Goal: Task Accomplishment & Management: Use online tool/utility

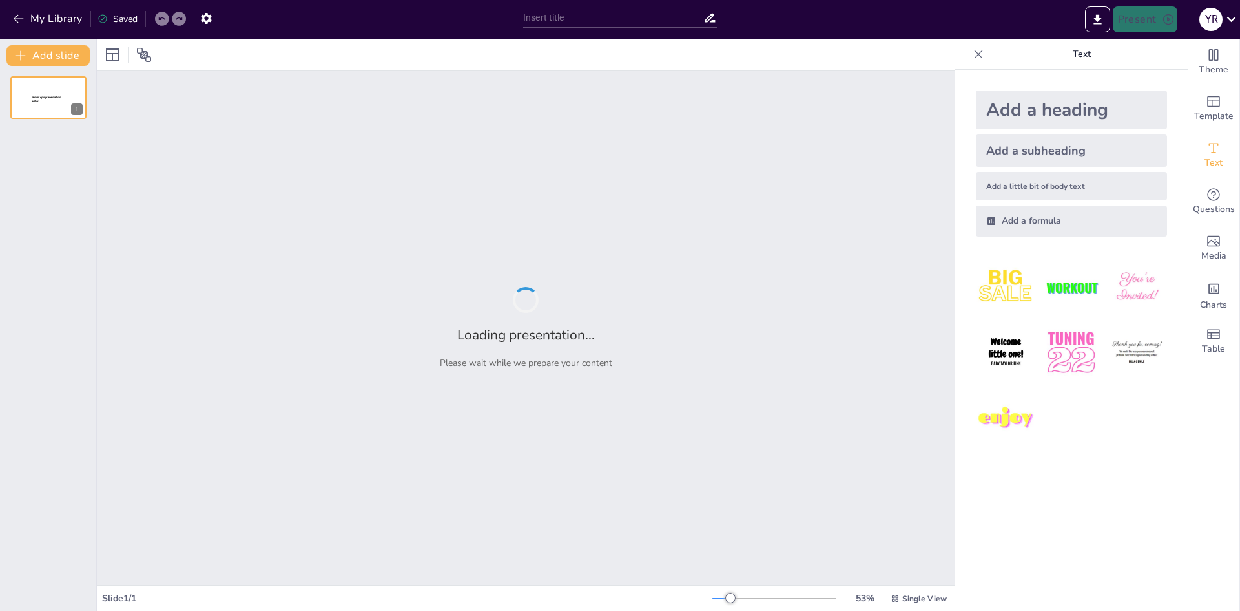
type input "New Sendsteps"
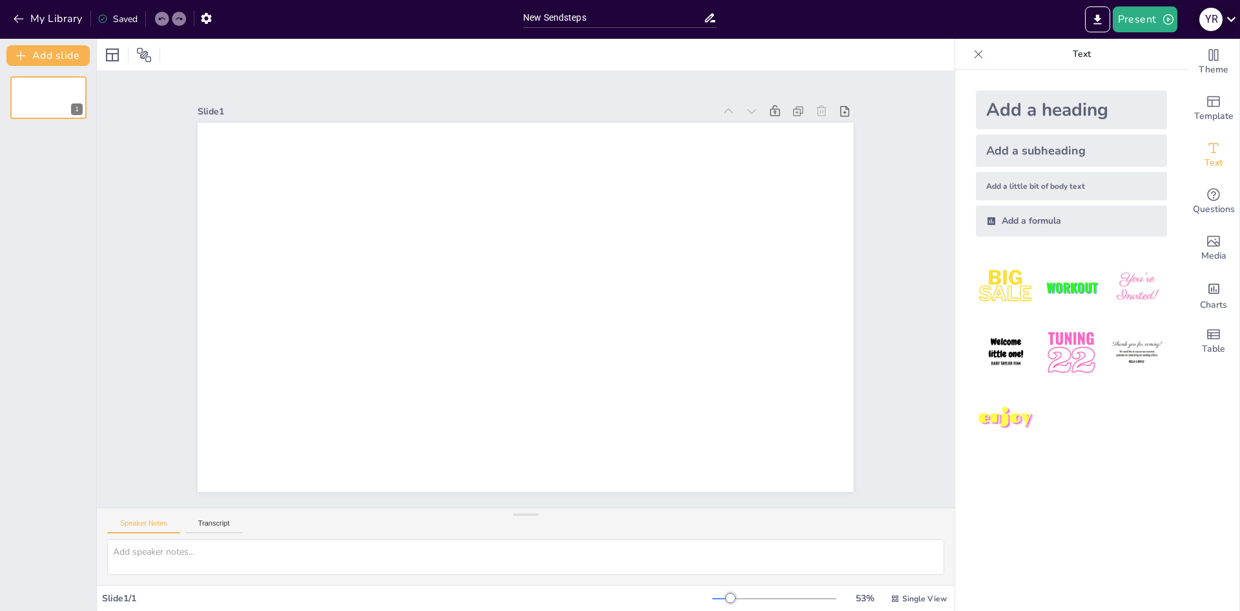
click at [1227, 23] on icon at bounding box center [1231, 18] width 17 height 17
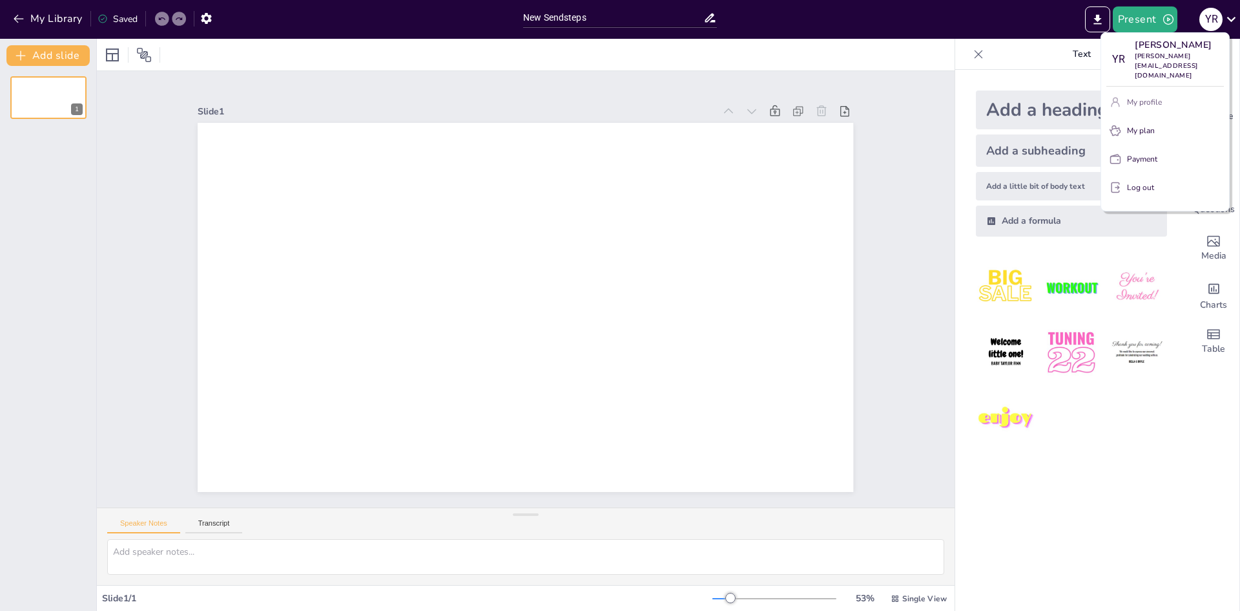
click at [1158, 96] on p "My profile" at bounding box center [1144, 102] width 35 height 12
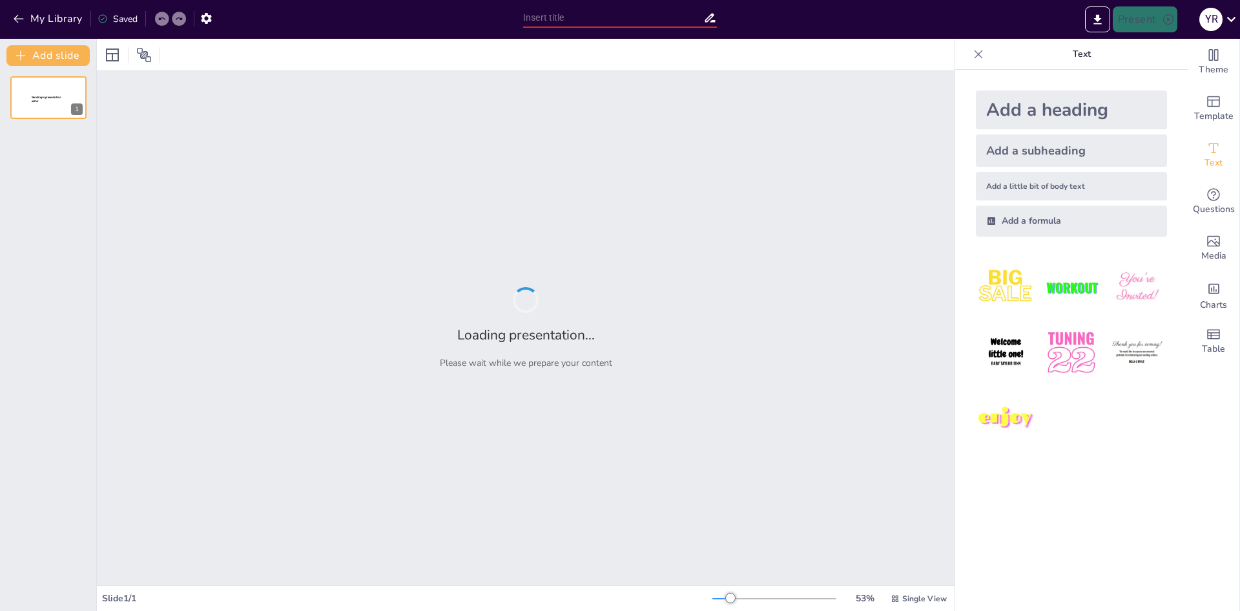
type input "New Sendsteps"
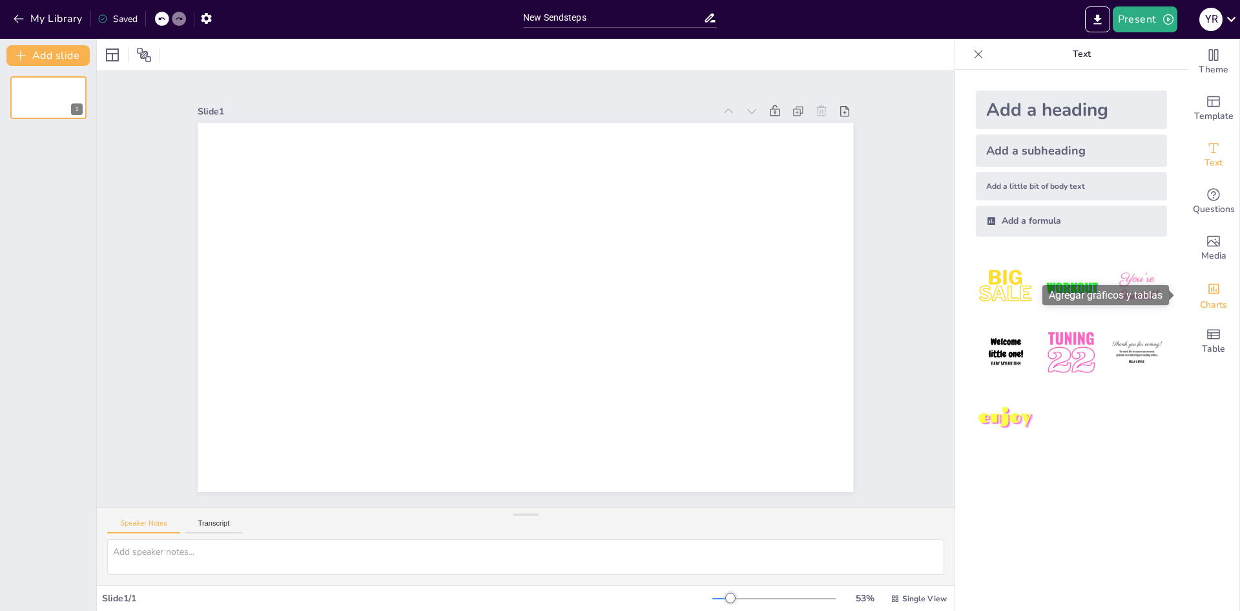
click at [1210, 291] on icon "Add charts and graphs" at bounding box center [1214, 289] width 14 height 14
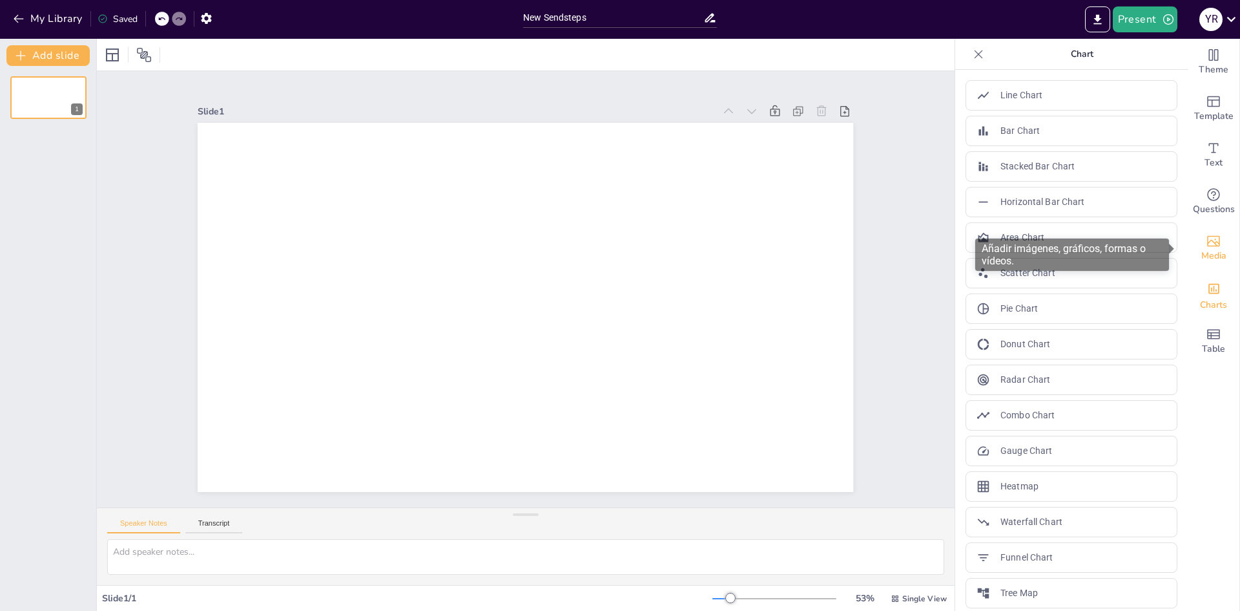
click at [1206, 243] on icon "Add images, graphics, shapes or video" at bounding box center [1214, 241] width 16 height 16
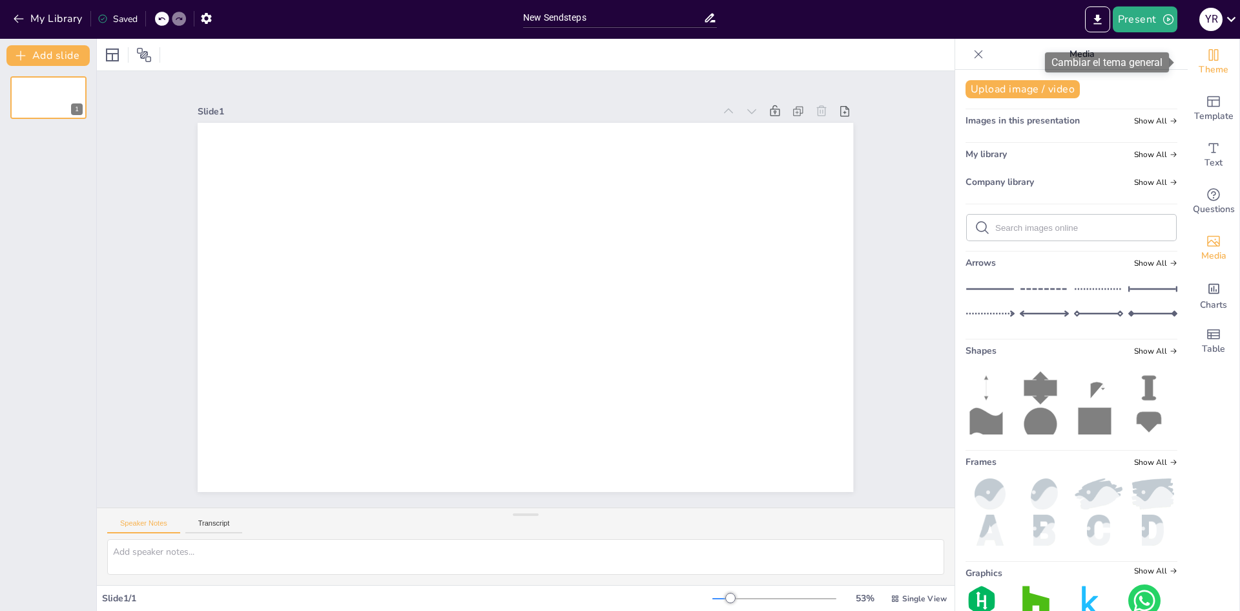
click at [1205, 65] on span "Theme" at bounding box center [1214, 70] width 30 height 14
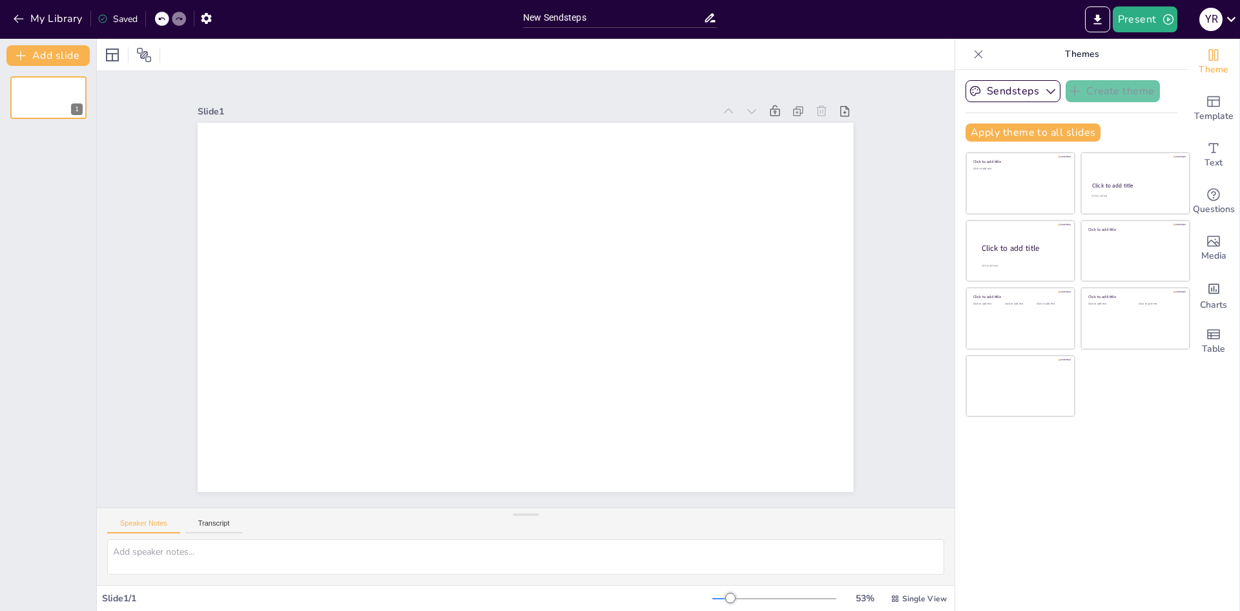
click at [974, 56] on icon at bounding box center [978, 54] width 13 height 13
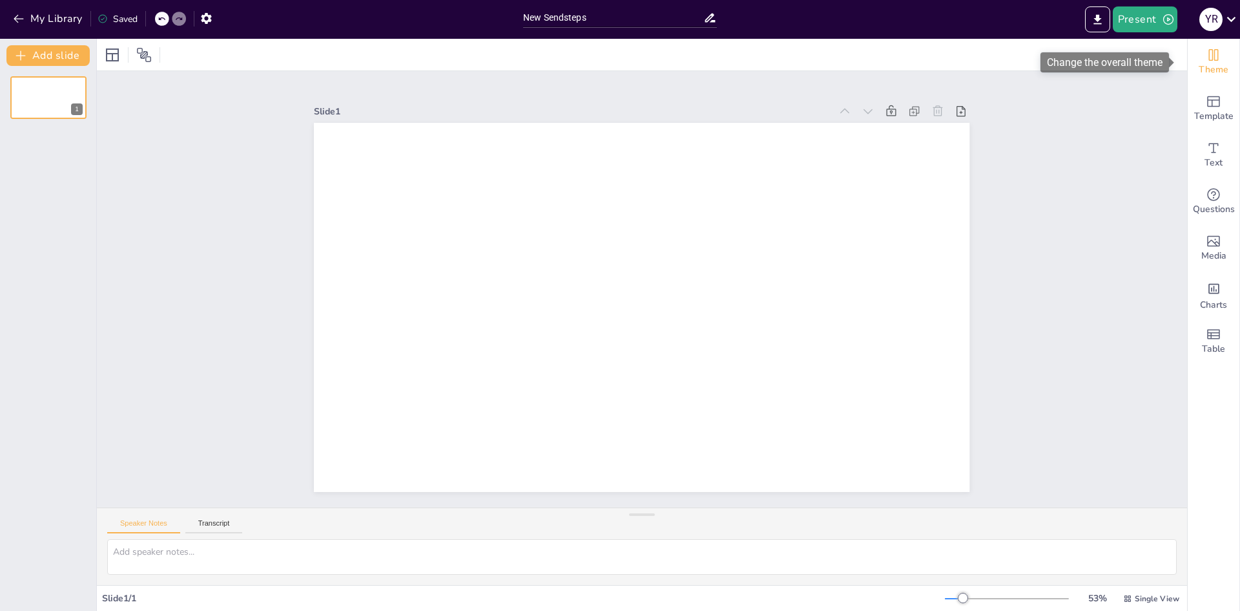
click at [1206, 58] on icon "Change the overall theme" at bounding box center [1214, 55] width 16 height 16
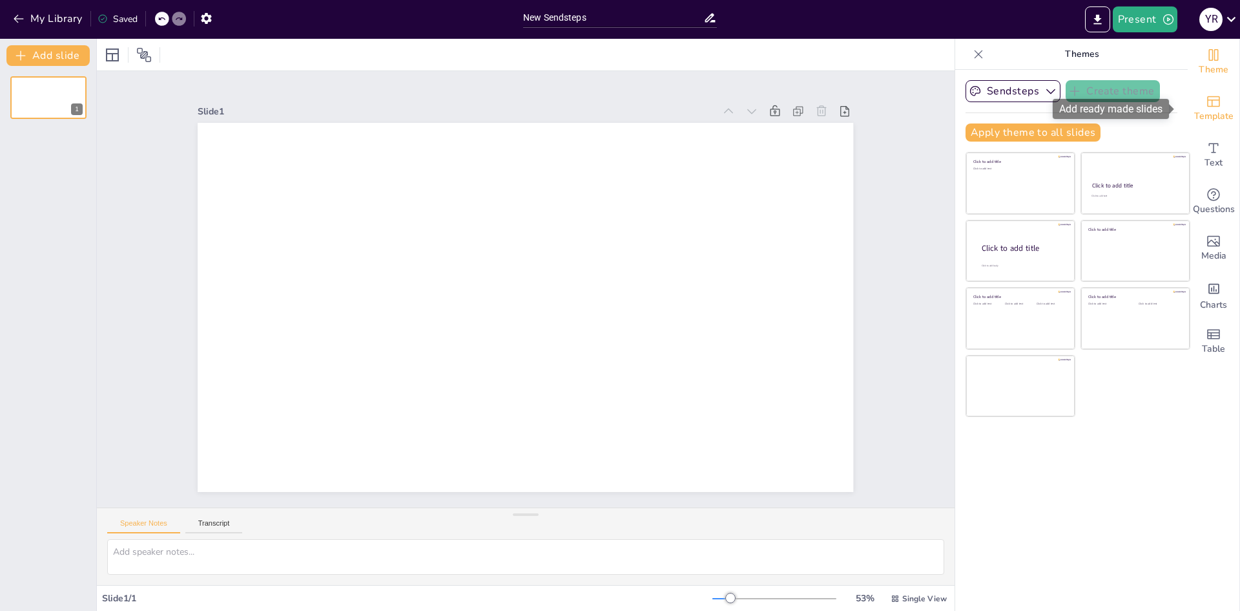
click at [1206, 120] on span "Template" at bounding box center [1214, 116] width 39 height 14
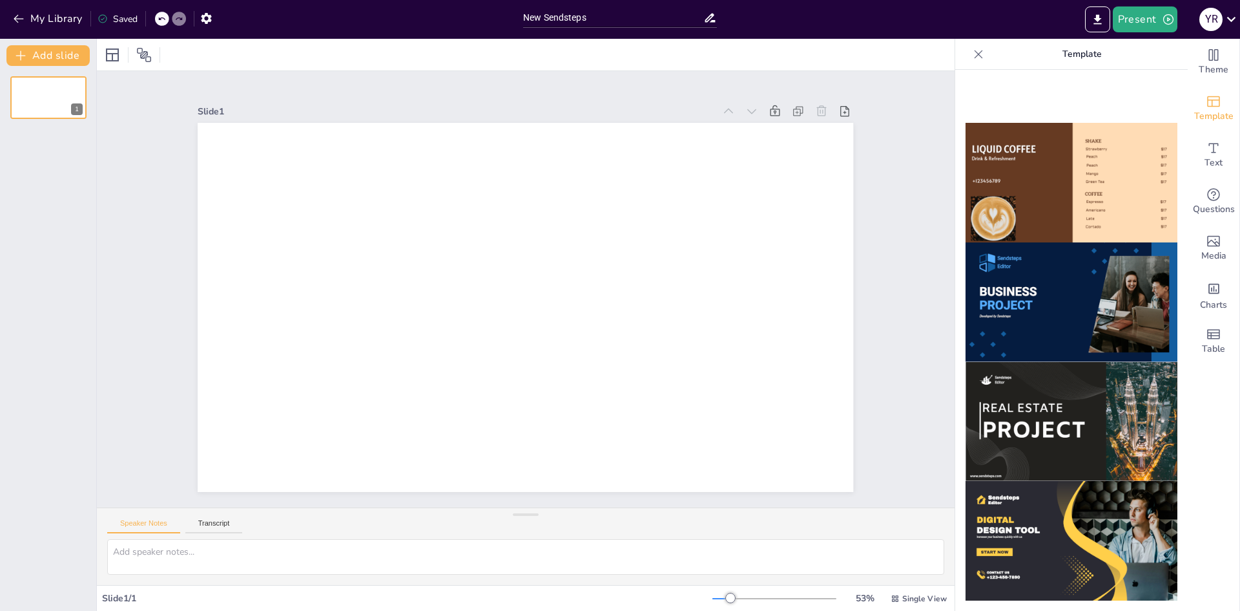
scroll to position [1100, 0]
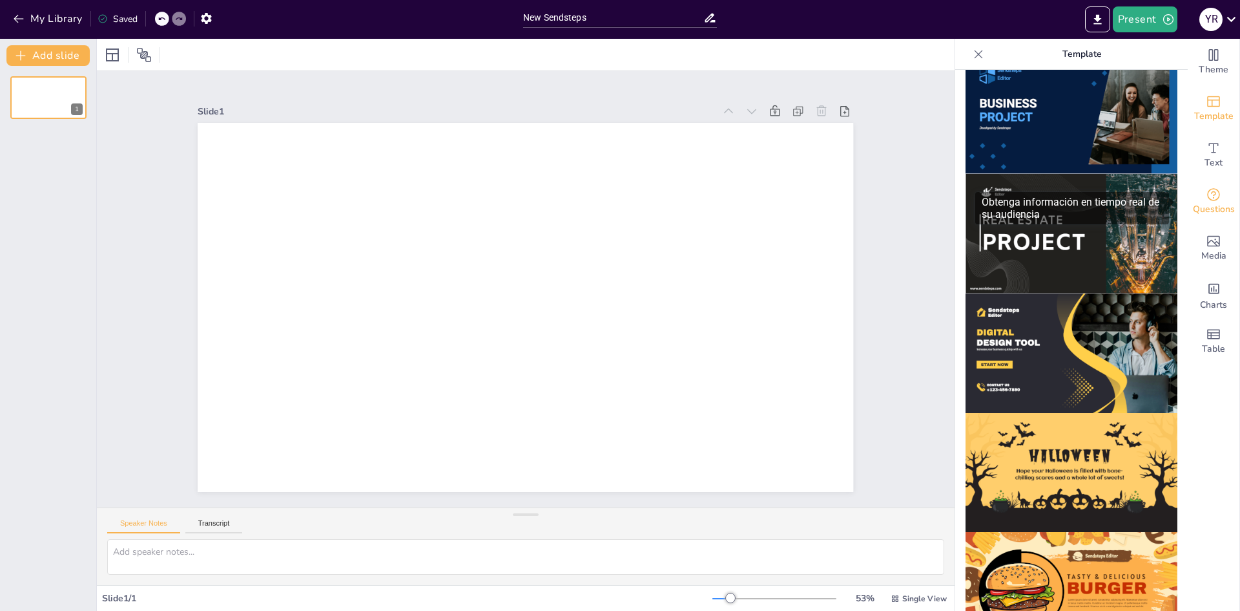
click at [1202, 214] on span "Questions" at bounding box center [1214, 209] width 42 height 14
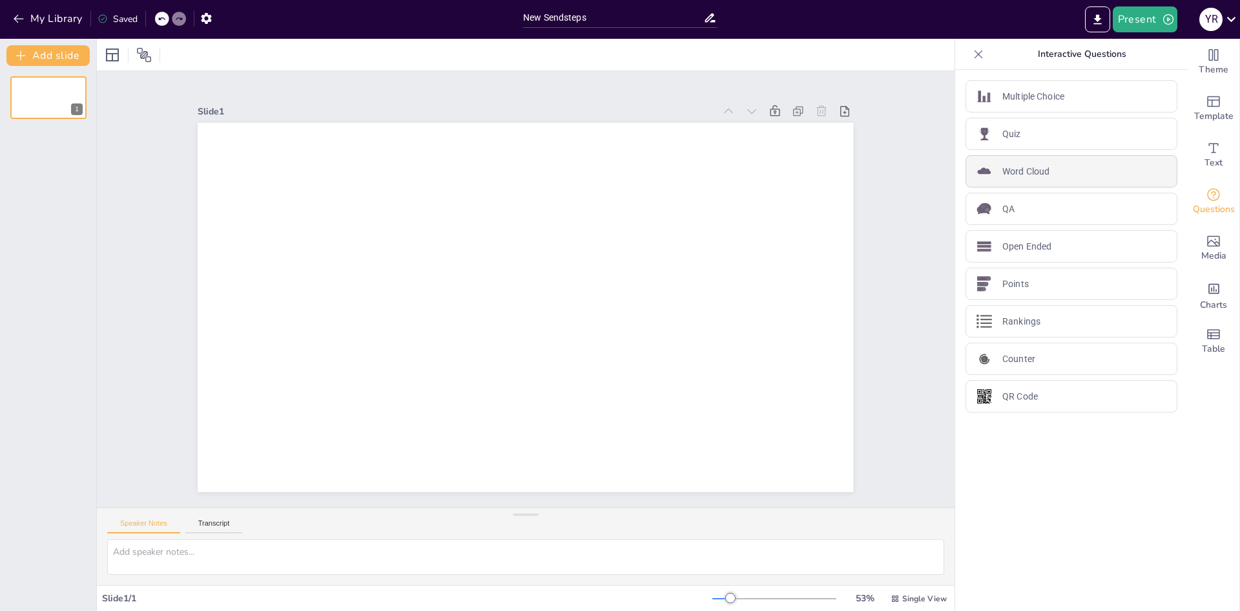
click at [1023, 171] on p "Word Cloud" at bounding box center [1026, 172] width 47 height 14
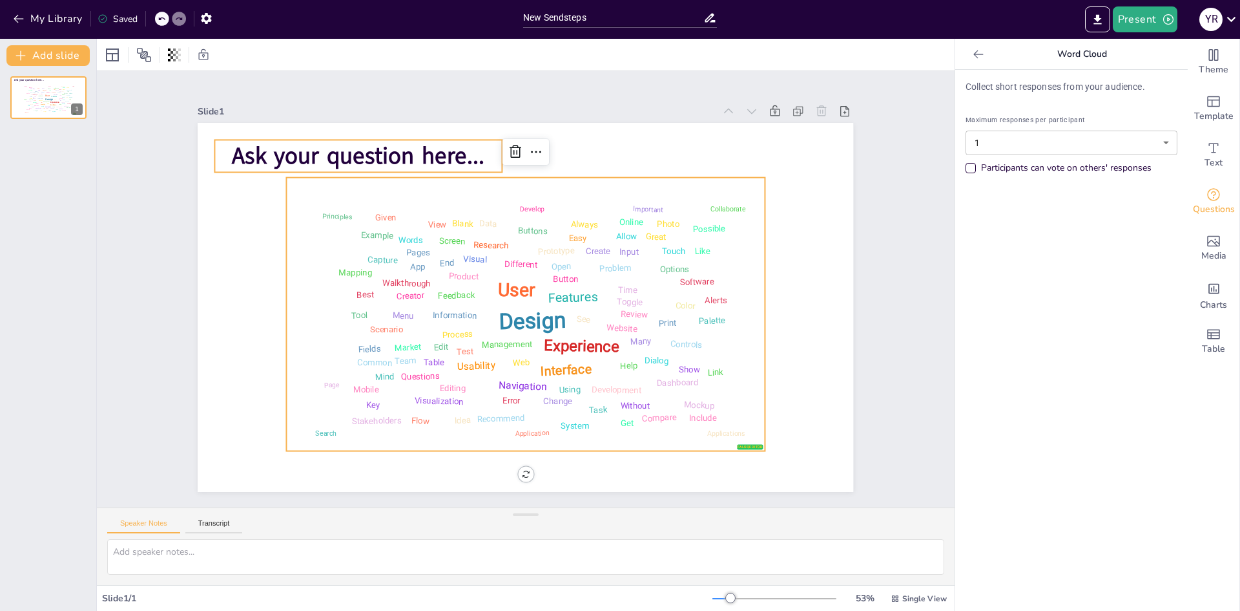
click at [579, 158] on span "Ask your question here..." at bounding box center [620, 97] width 83 height 253
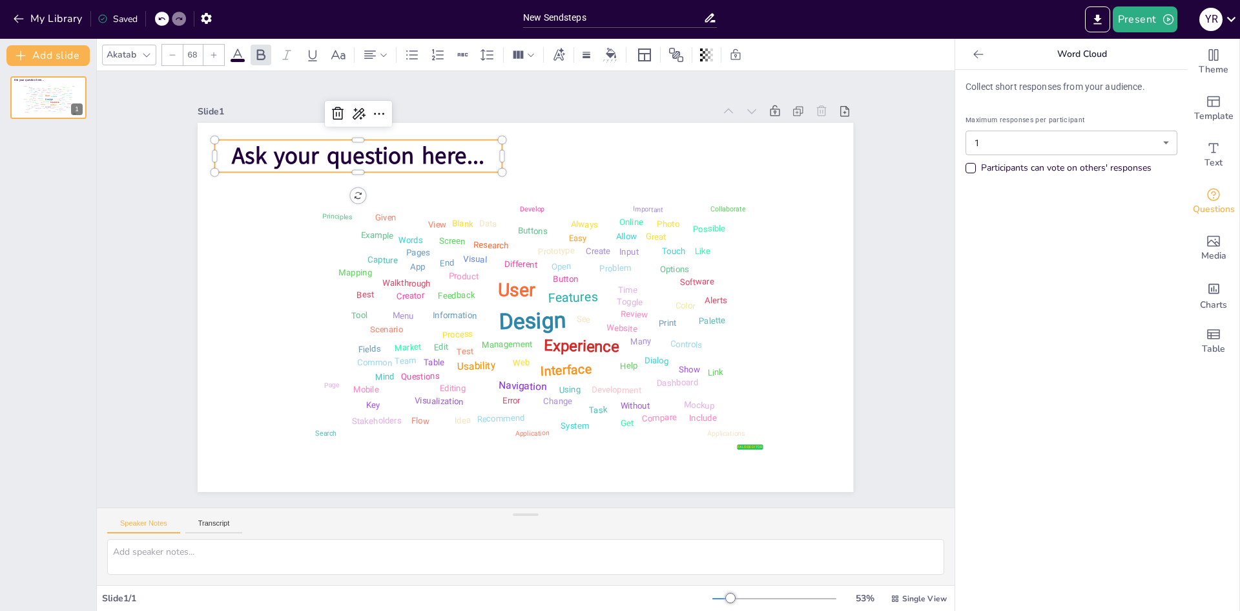
click at [649, 158] on span "Ask your question here..." at bounding box center [690, 152] width 83 height 253
click at [417, 158] on span "Ask your question here..." at bounding box center [513, 76] width 193 height 209
click at [648, 158] on span "Ask your question here..." at bounding box center [725, 211] width 154 height 235
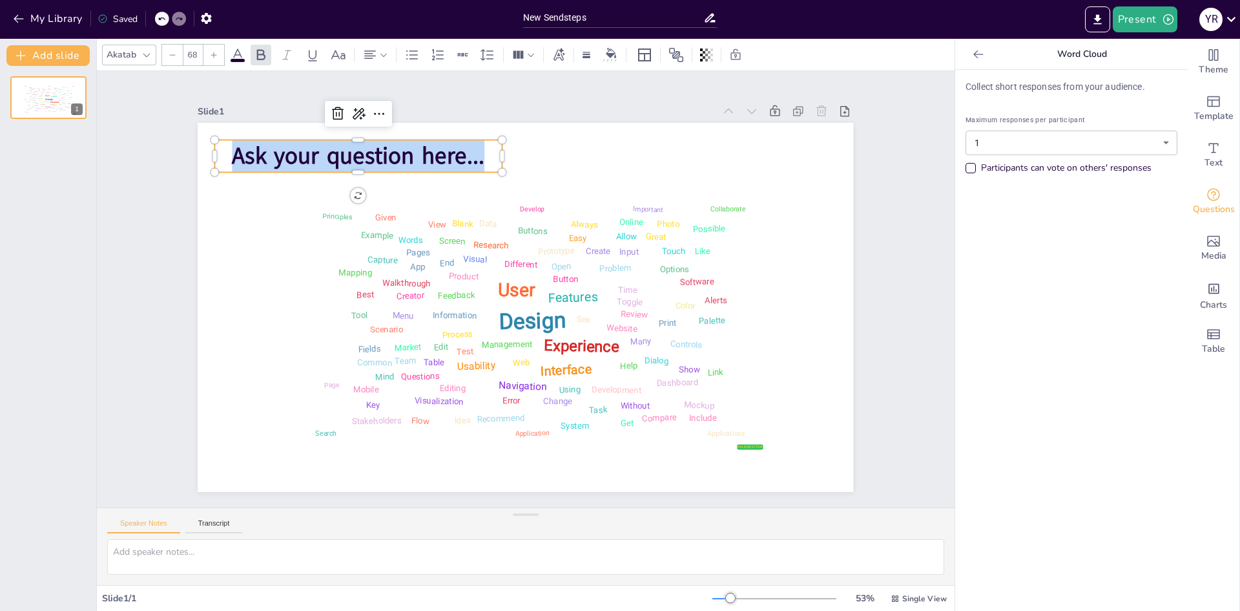
click at [481, 158] on span "Ask your question here..." at bounding box center [558, 78] width 154 height 235
click at [389, 354] on span "Ask your question here..." at bounding box center [430, 480] width 83 height 253
click at [612, 151] on span "Ask your question here..." at bounding box center [641, 108] width 58 height 255
click at [389, 354] on span "Ask your question here..." at bounding box center [430, 480] width 83 height 253
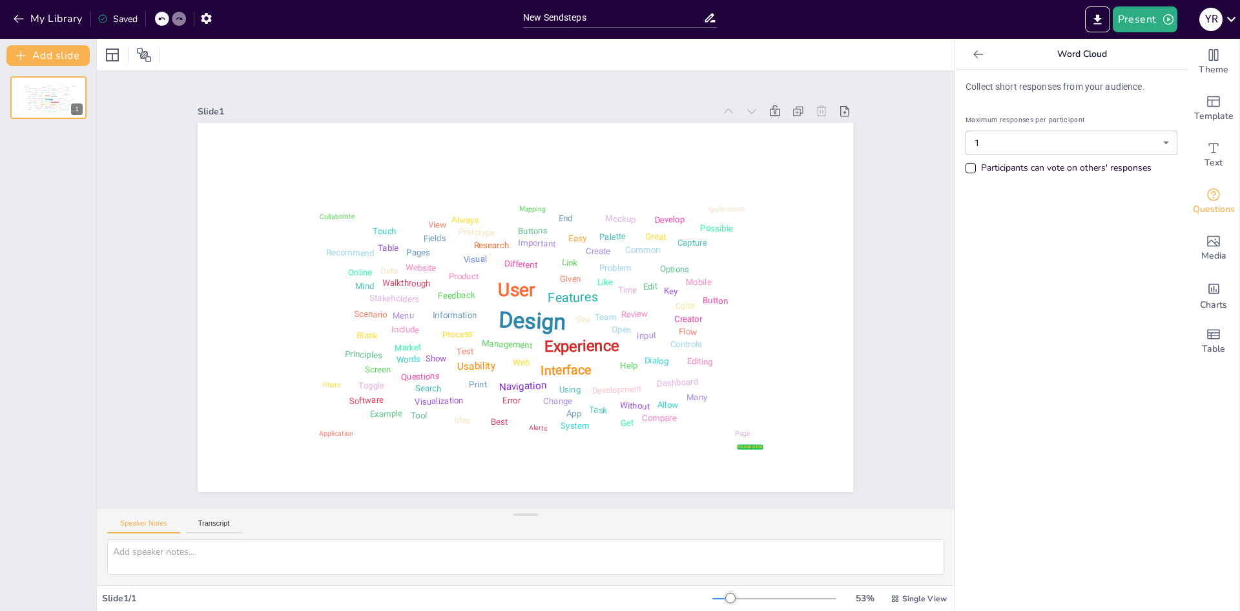
click at [1016, 135] on body "My Library Saved New Sendsteps Present Y R Document fonts Popular fonts Lato Mo…" at bounding box center [620, 305] width 1240 height 611
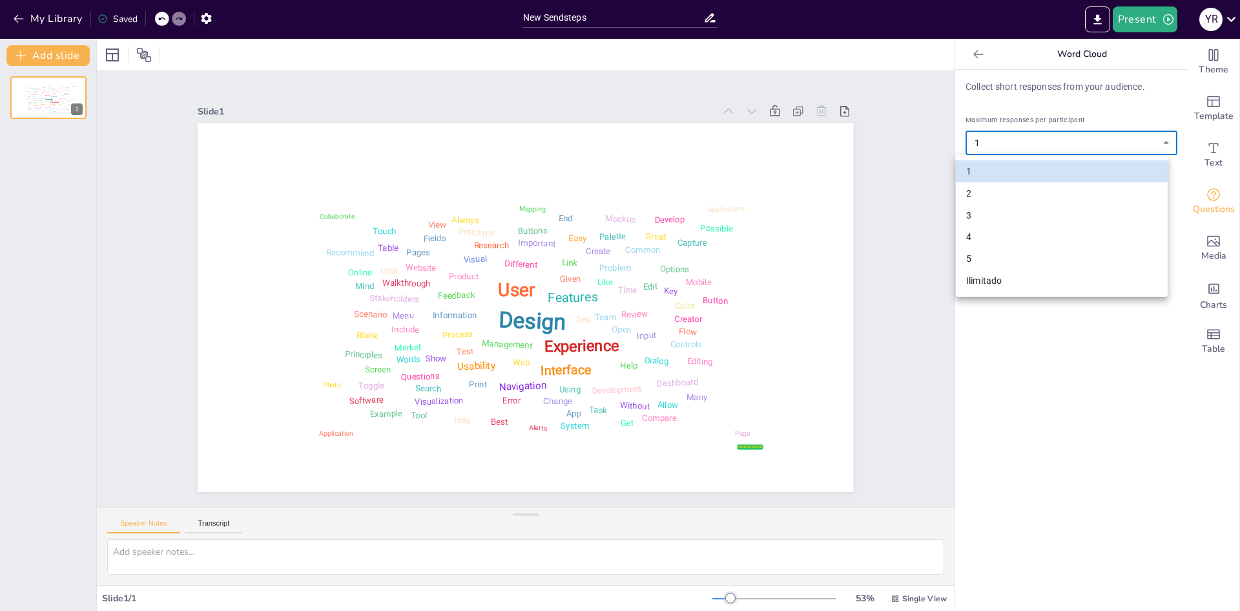
click at [976, 237] on li "4" at bounding box center [1062, 236] width 212 height 22
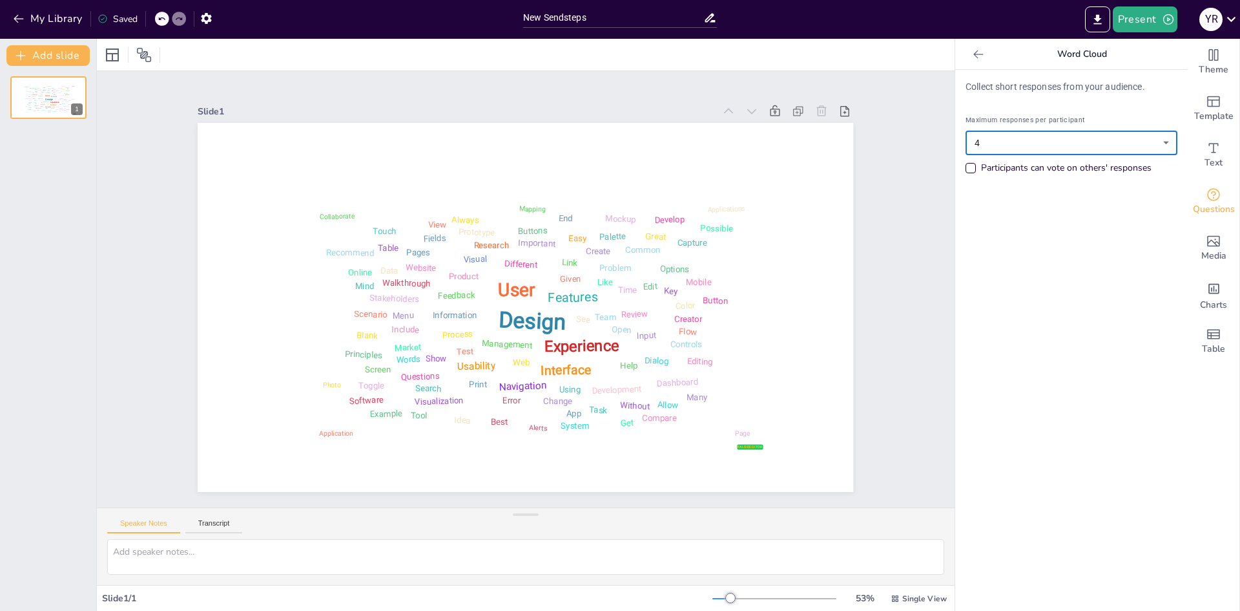
click at [990, 144] on body "My Library Saved New Sendsteps Present Y R Document fonts Popular fonts Lato Mo…" at bounding box center [620, 305] width 1240 height 611
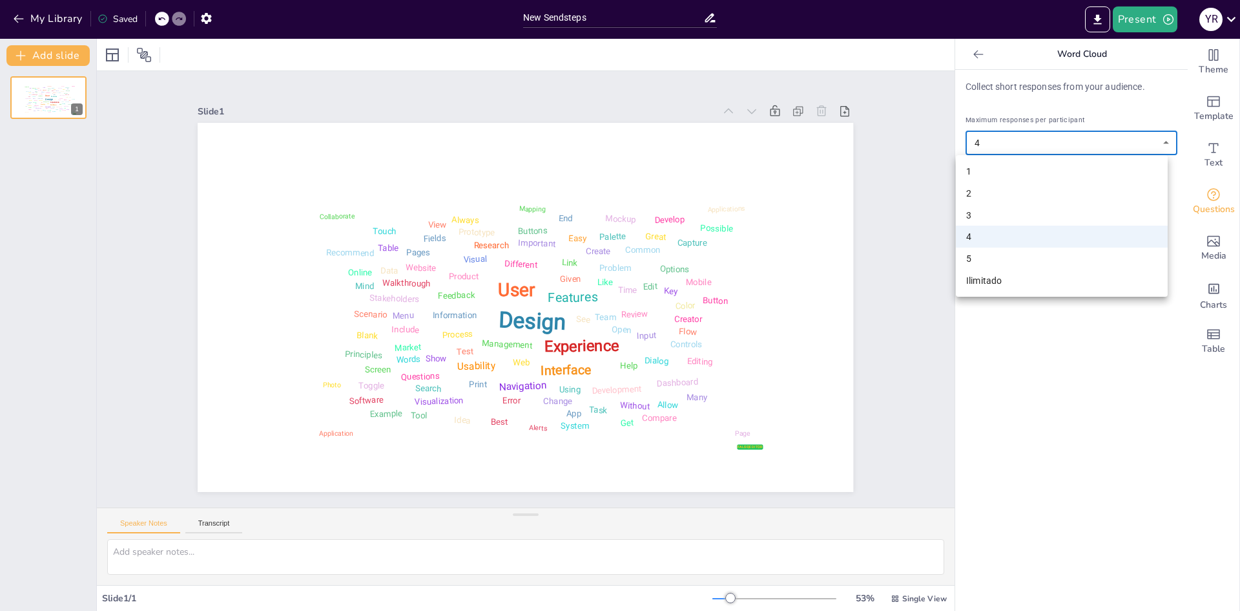
click at [974, 211] on li "3" at bounding box center [1062, 215] width 212 height 22
type input "3"
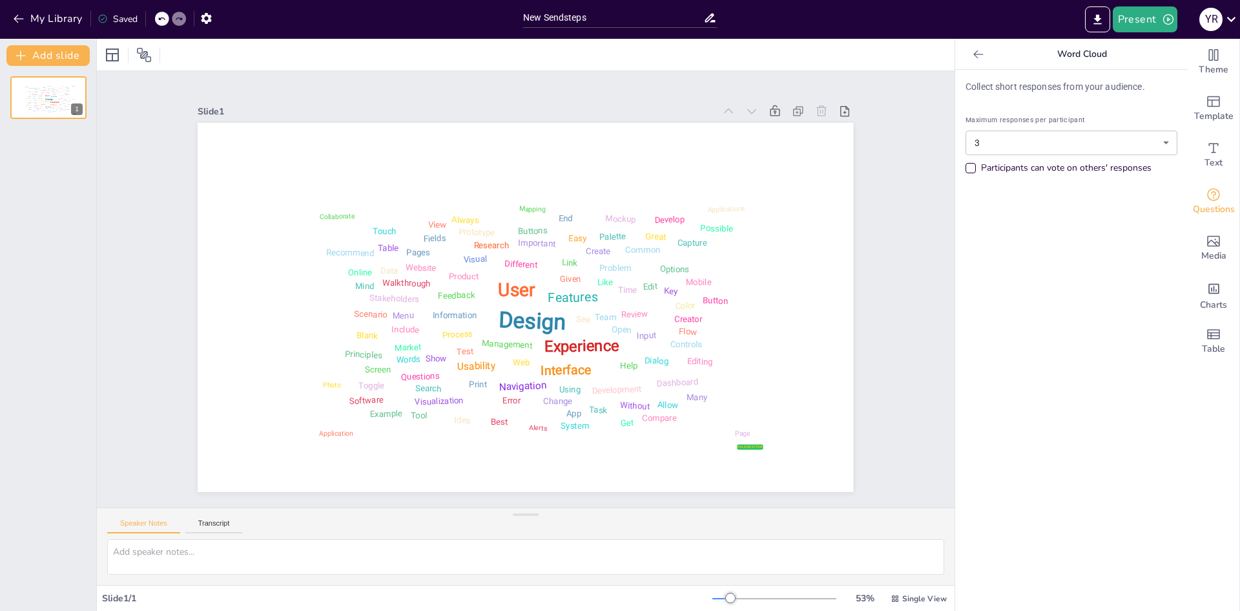
click at [966, 165] on div "Participants can vote on others' responses" at bounding box center [971, 168] width 10 height 10
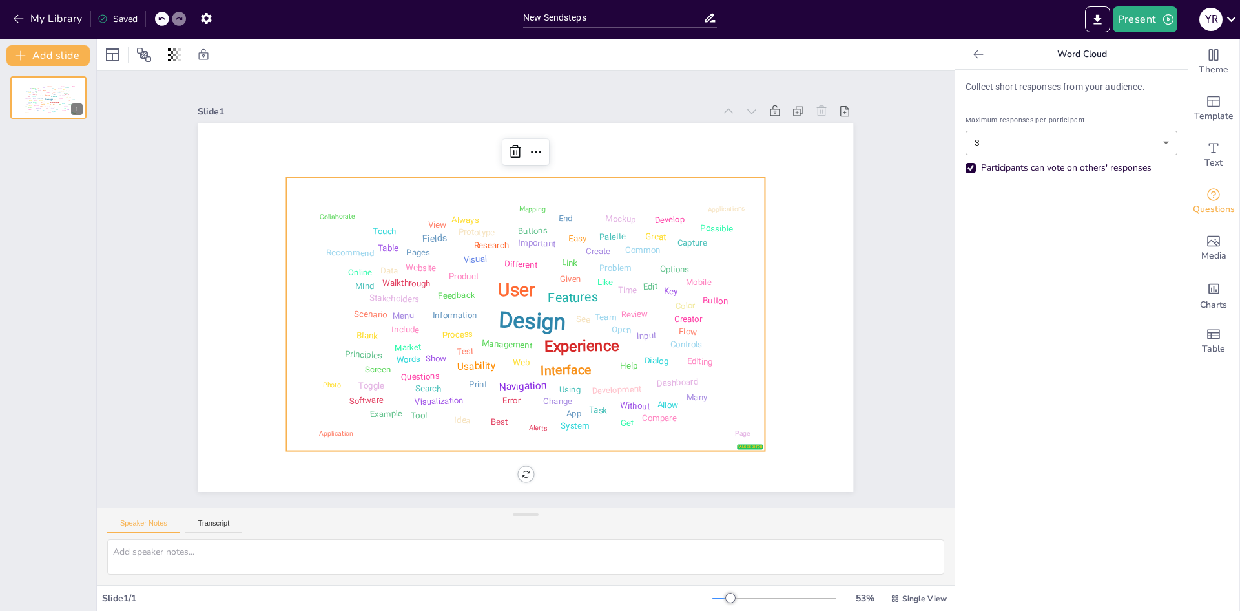
click at [459, 211] on div "Fields" at bounding box center [472, 199] width 27 height 21
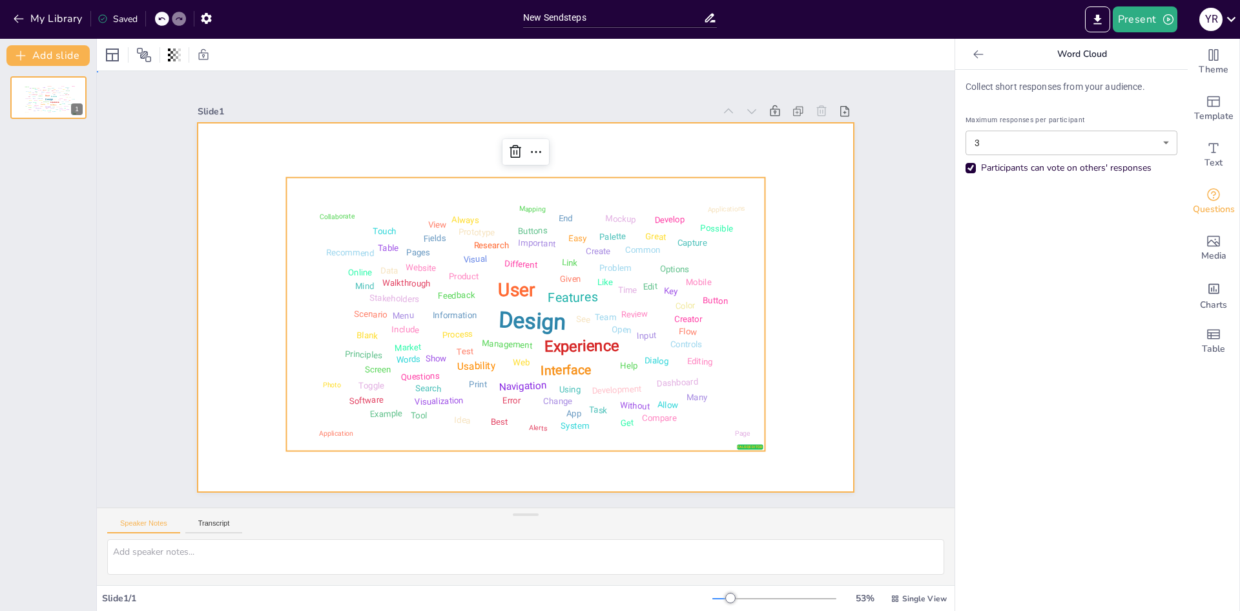
click at [259, 139] on div at bounding box center [536, 304] width 747 height 684
click at [376, 256] on div "Design User Experience Interface Features Navigation Usability Test Process Inf…" at bounding box center [536, 267] width 530 height 426
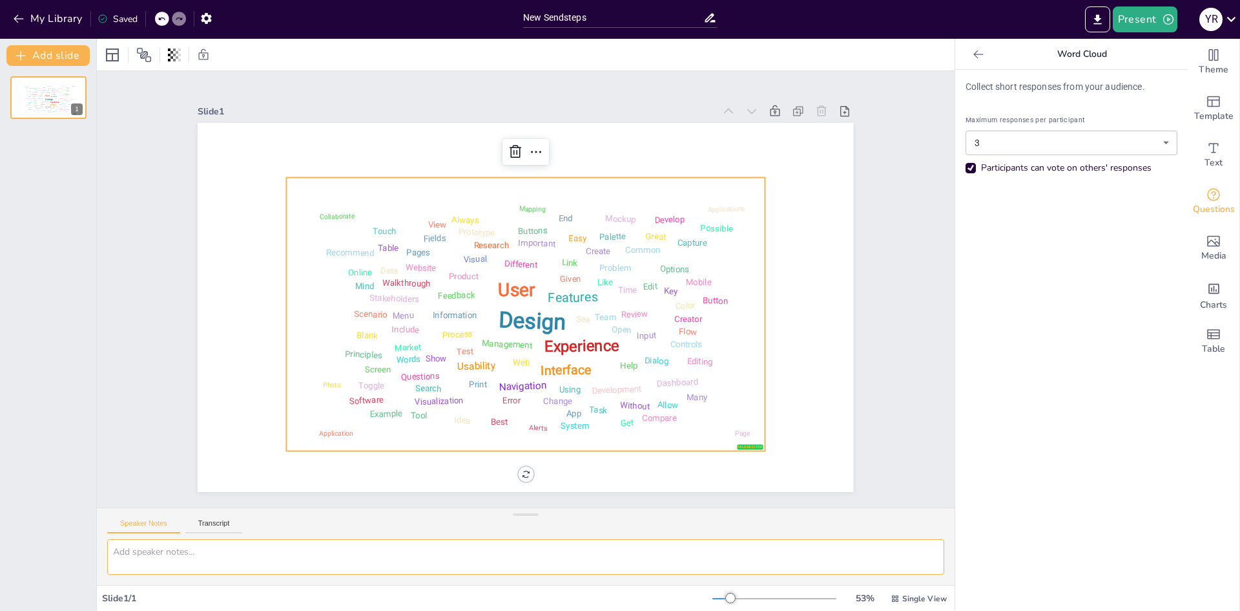
click at [158, 554] on textarea at bounding box center [525, 557] width 837 height 36
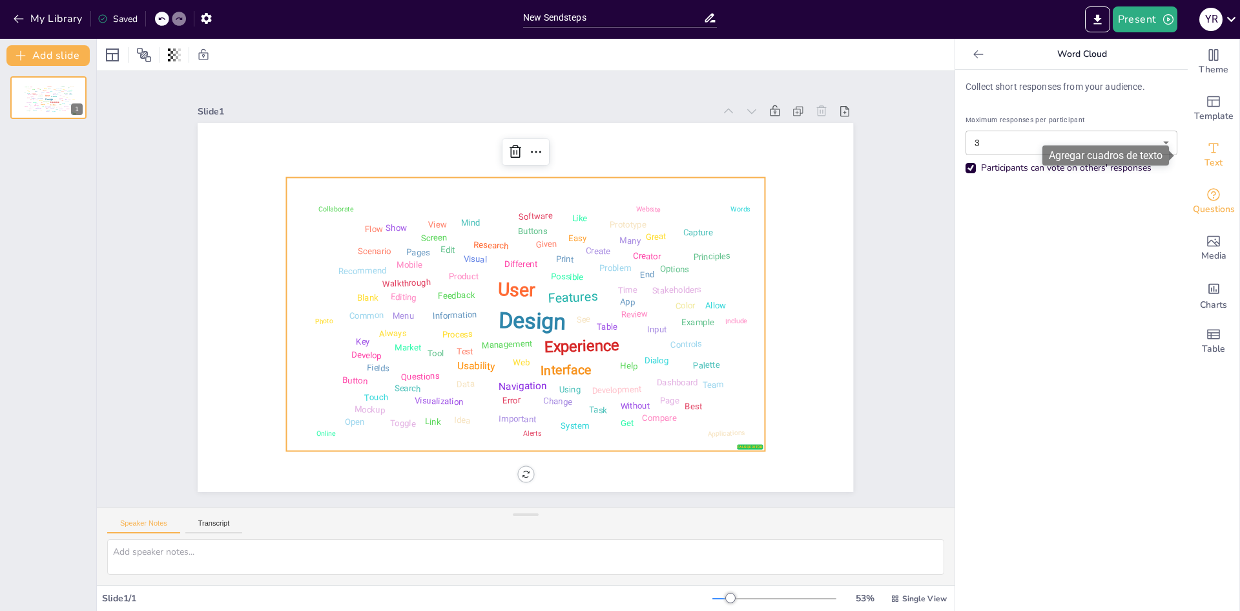
click at [1205, 156] on span "Text" at bounding box center [1214, 163] width 18 height 14
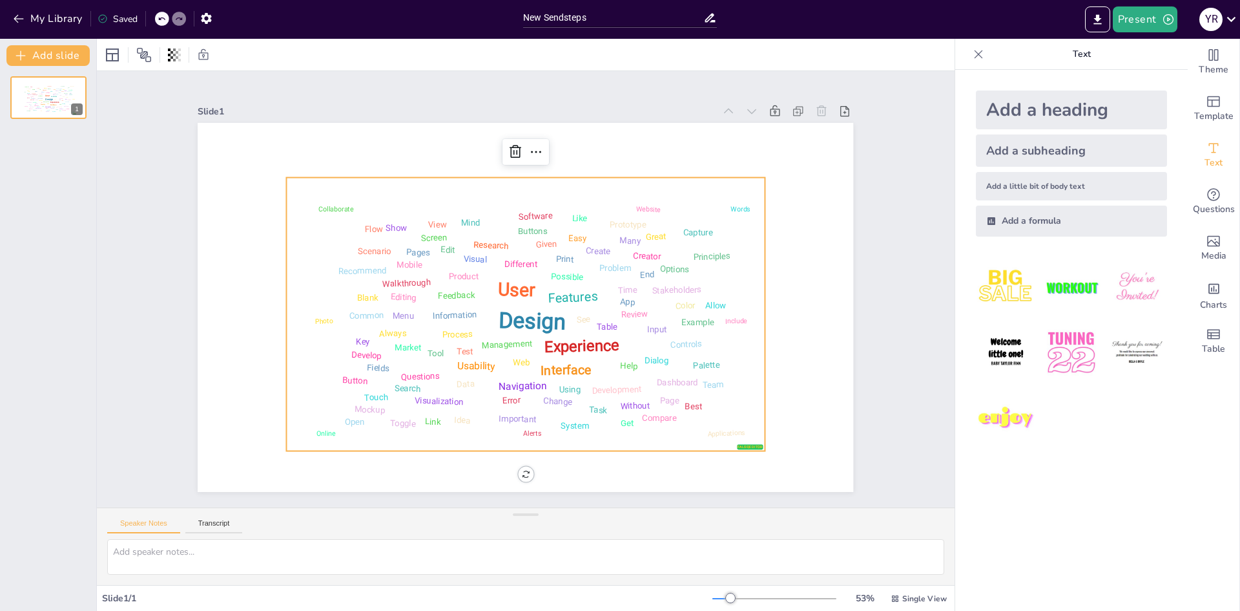
click at [1008, 109] on div "Add a heading" at bounding box center [1071, 109] width 191 height 39
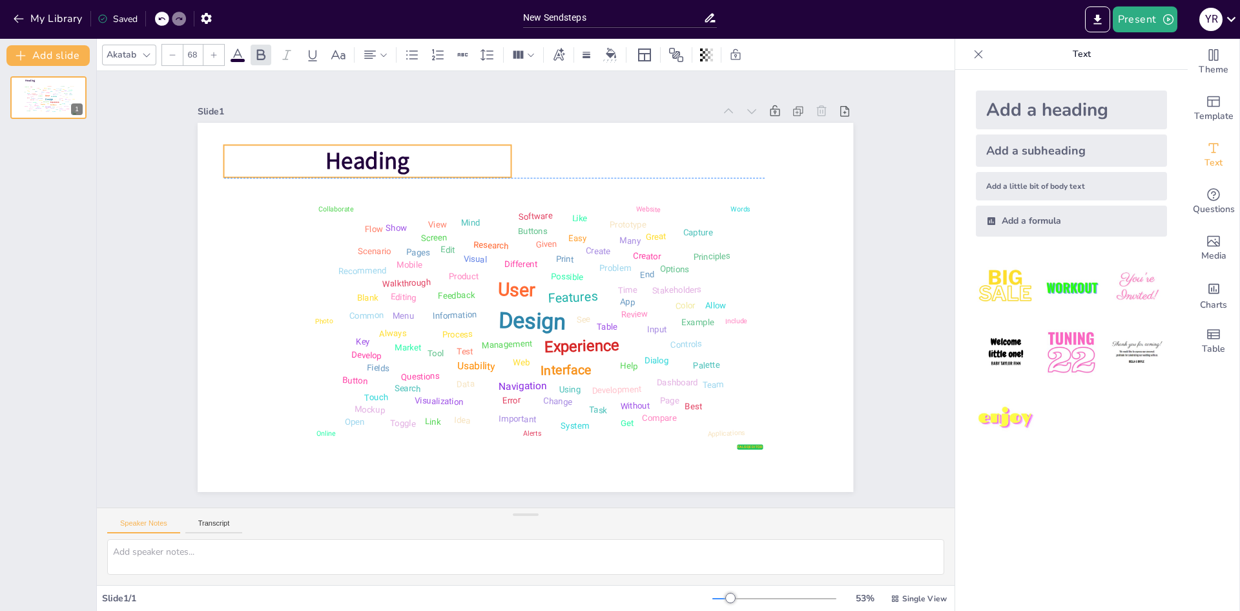
drag, startPoint x: 549, startPoint y: 307, endPoint x: 389, endPoint y: 156, distance: 220.3
click at [425, 435] on span "Heading" at bounding box center [453, 479] width 56 height 89
click at [616, 156] on span "Heading" at bounding box center [636, 116] width 40 height 87
click at [382, 408] on span "Heading" at bounding box center [398, 450] width 32 height 84
click at [1046, 103] on div "Add a heading" at bounding box center [1071, 109] width 191 height 39
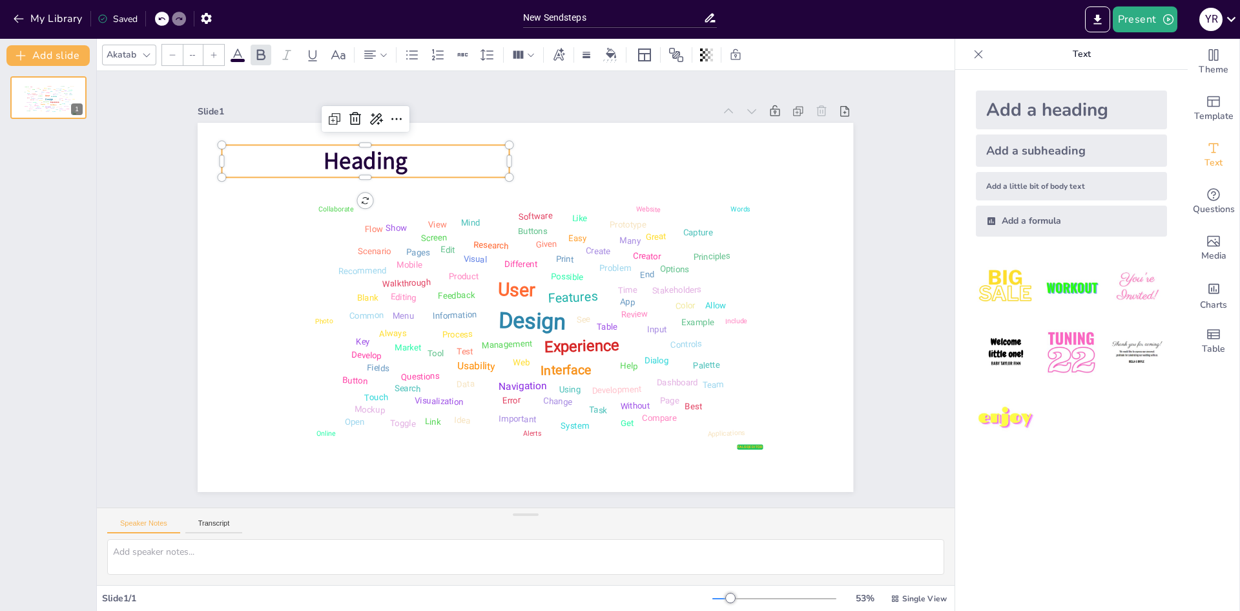
type input "68"
click at [461, 448] on span "Heading" at bounding box center [495, 492] width 69 height 89
click at [426, 436] on span "Heading" at bounding box center [454, 480] width 56 height 89
click at [650, 156] on span "Heading" at bounding box center [670, 142] width 40 height 87
click at [616, 160] on span "Heading" at bounding box center [636, 116] width 41 height 87
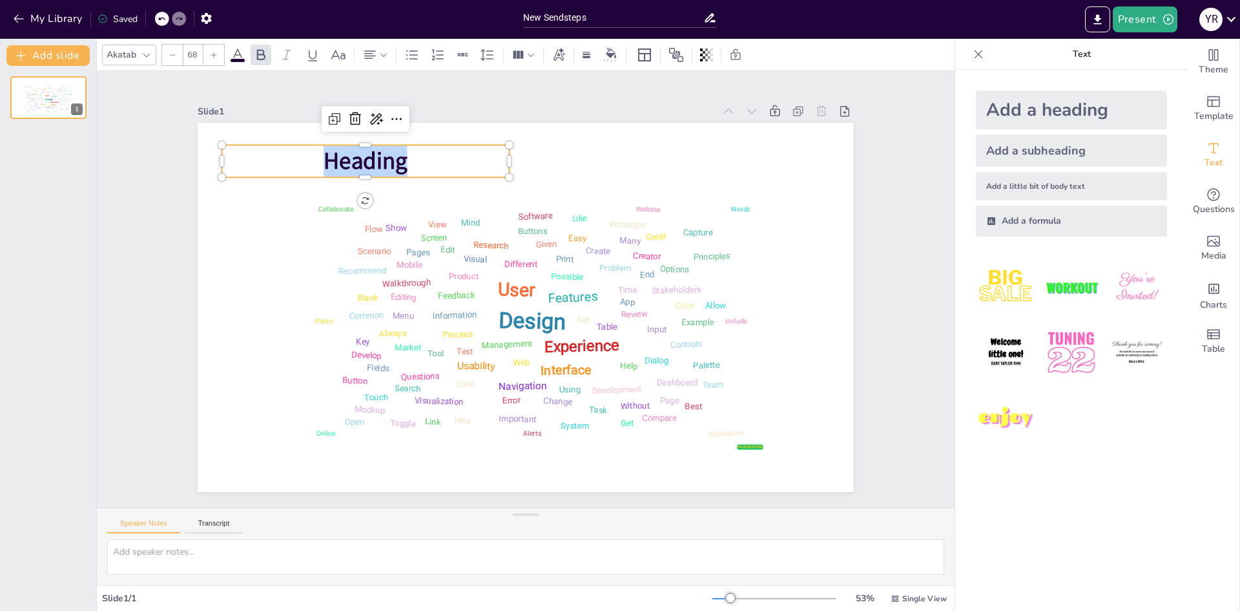
click at [363, 281] on span "Heading" at bounding box center [323, 322] width 79 height 83
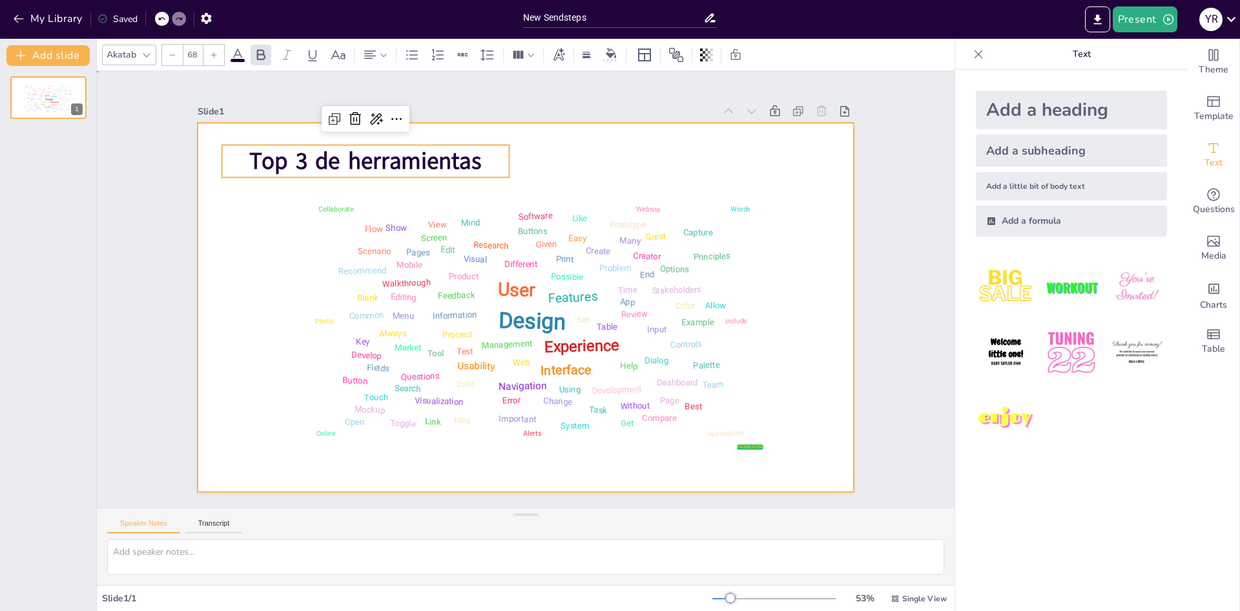
click at [565, 152] on div at bounding box center [541, 298] width 647 height 753
click at [523, 410] on span "Top 3 de herramientas" at bounding box center [638, 461] width 231 height 102
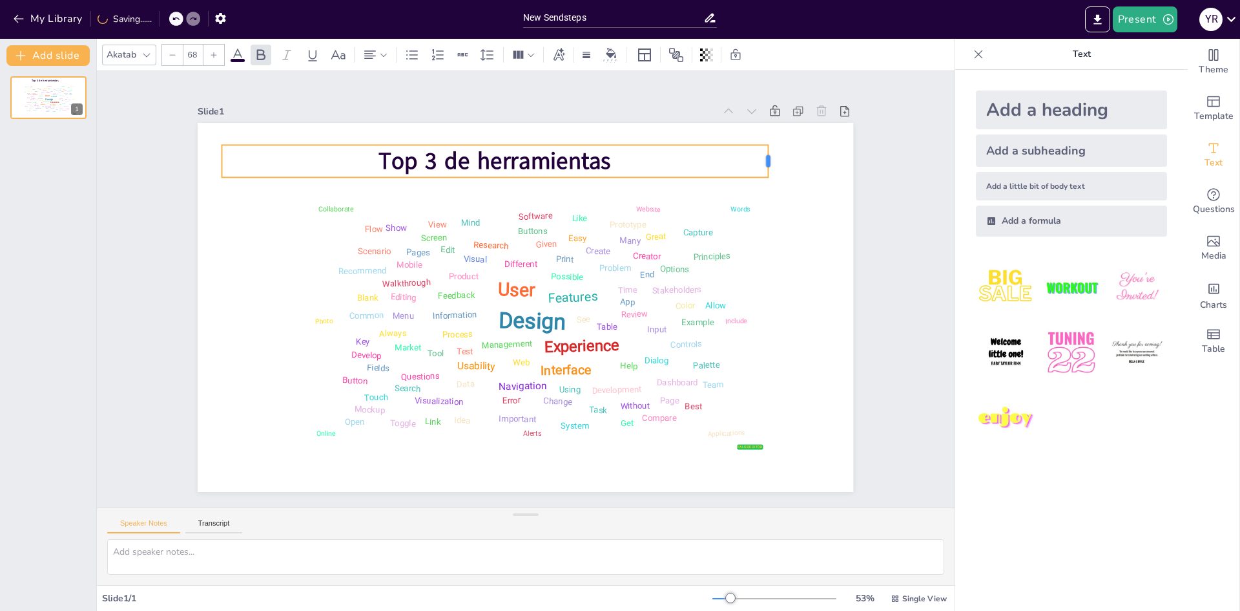
drag, startPoint x: 501, startPoint y: 157, endPoint x: 748, endPoint y: 159, distance: 246.8
click at [363, 490] on div at bounding box center [351, 507] width 23 height 34
click at [496, 159] on p "Top 3 de herramientas" at bounding box center [395, 277] width 201 height 532
click at [607, 152] on p "Top 3 de herramientas" at bounding box center [427, 203] width 463 height 350
click at [587, 158] on span "Top 3 de herramientas" at bounding box center [471, 170] width 234 height 79
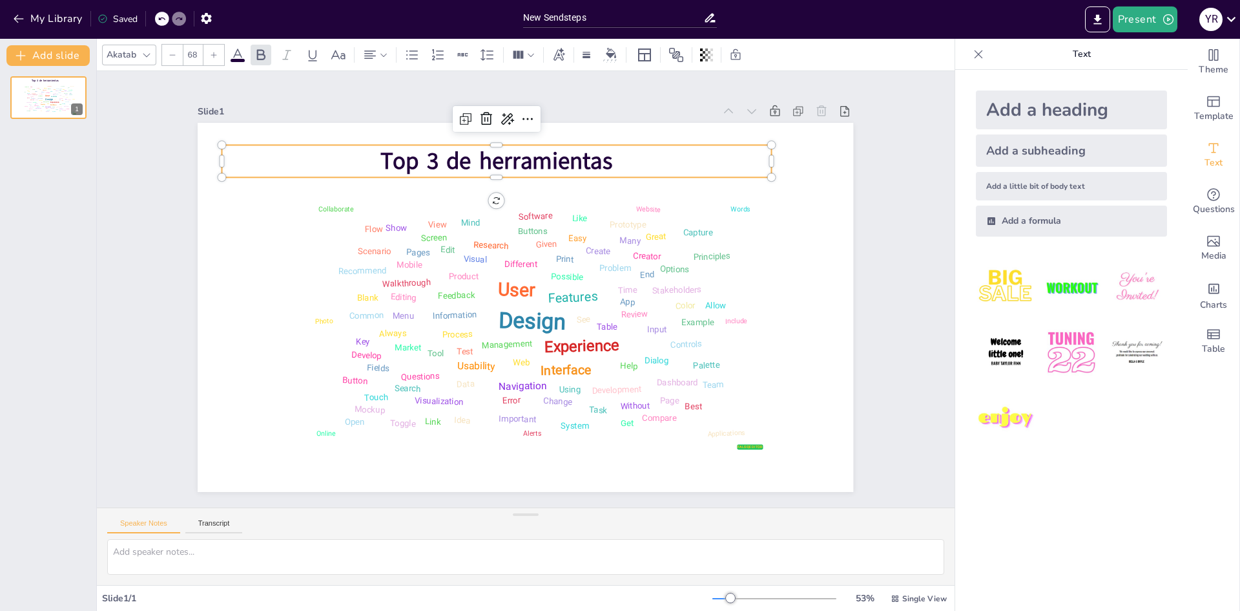
click at [596, 159] on span "Top 3 de herramientas" at bounding box center [497, 161] width 233 height 32
click at [596, 381] on span "Top 3 de herramientas" at bounding box center [528, 420] width 234 height 79
click at [382, 61] on div at bounding box center [375, 55] width 26 height 16
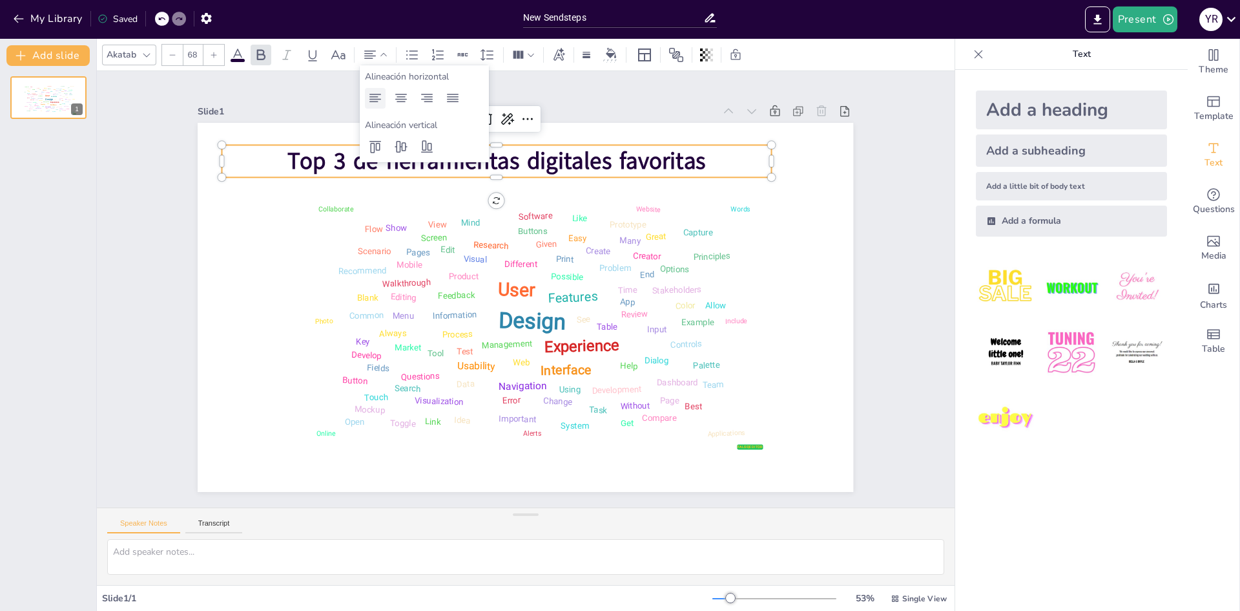
click at [378, 97] on icon at bounding box center [376, 98] width 16 height 16
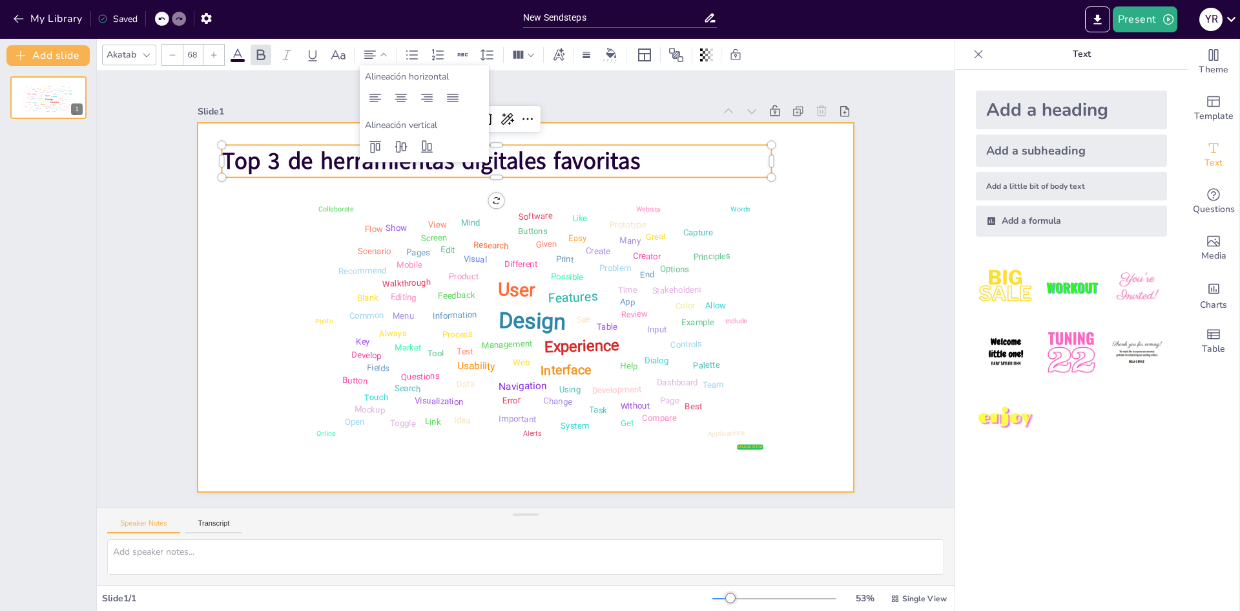
click at [800, 200] on div at bounding box center [518, 305] width 749 height 603
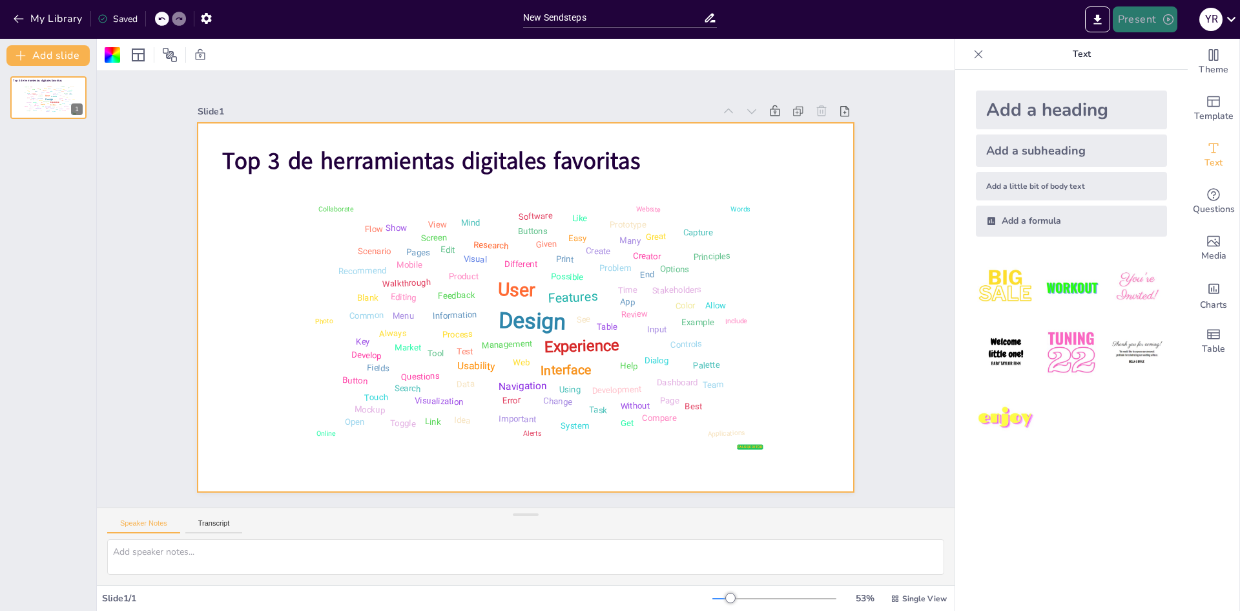
click at [1166, 25] on icon "button" at bounding box center [1168, 19] width 13 height 13
click at [1165, 78] on font "Presentación del juego" at bounding box center [1169, 80] width 88 height 10
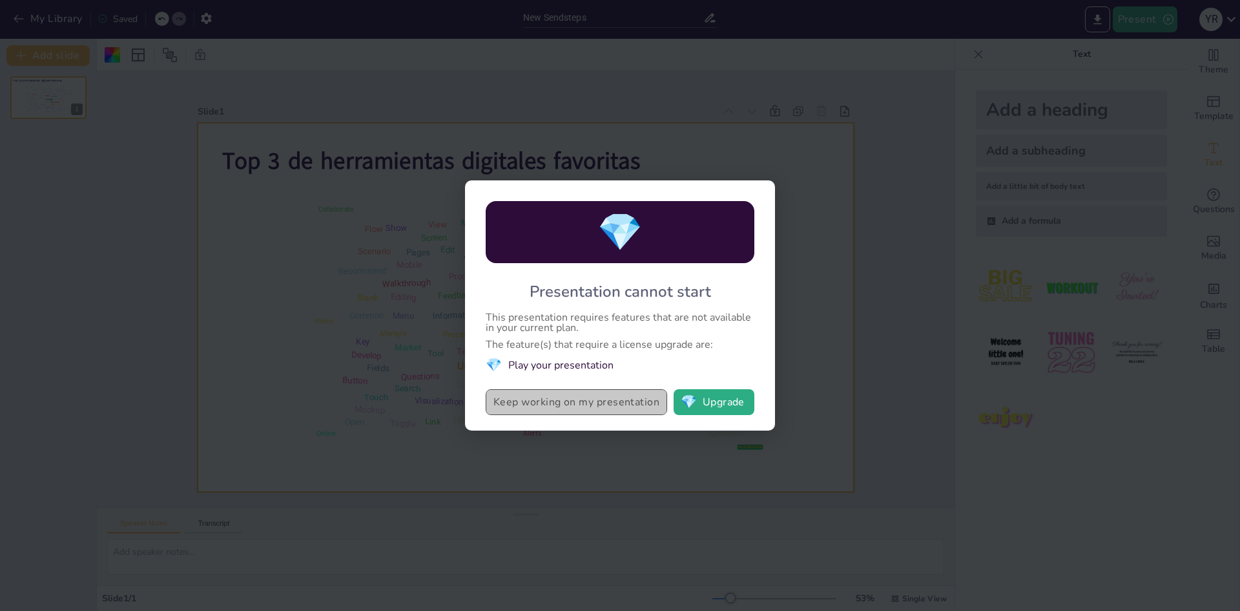
click at [530, 406] on button "Keep working on my presentation" at bounding box center [577, 402] width 182 height 26
